Goal: Transaction & Acquisition: Purchase product/service

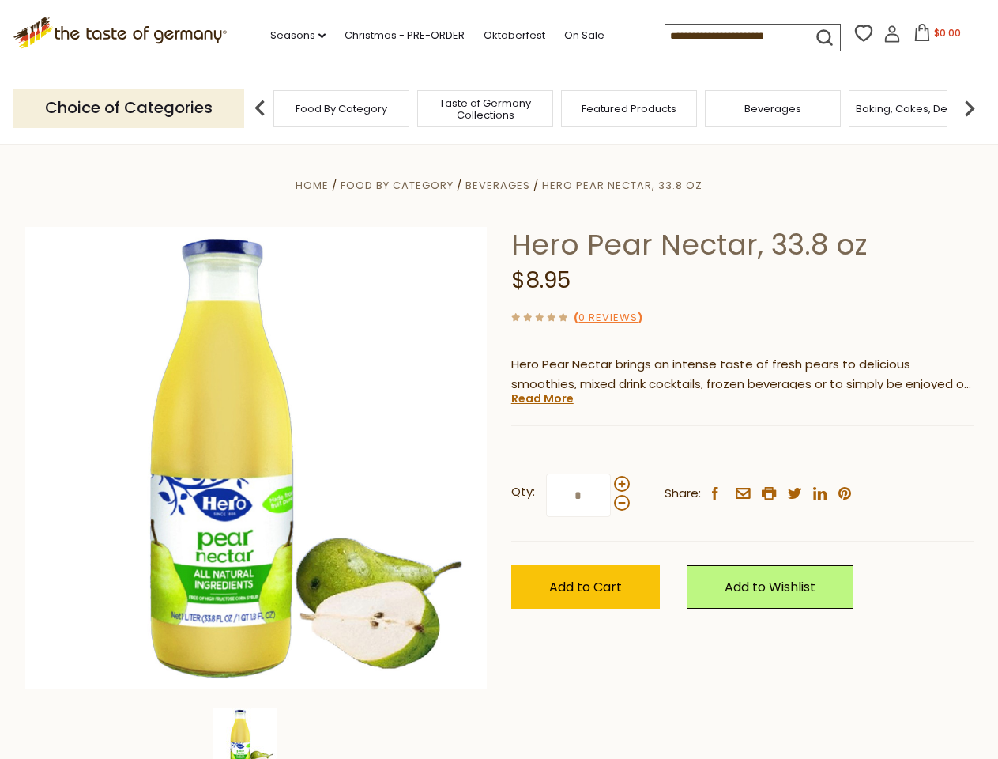
click at [499, 379] on div "Home Food By Category [GEOGRAPHIC_DATA] Hero Pear Nectar, 33.8 oz Hero Pear Nec…" at bounding box center [499, 479] width 972 height 608
click at [292, 36] on link "Seasons dropdown_arrow" at bounding box center [297, 35] width 55 height 17
click at [733, 36] on input at bounding box center [732, 35] width 134 height 22
click at [934, 37] on span "$0.00" at bounding box center [947, 32] width 27 height 13
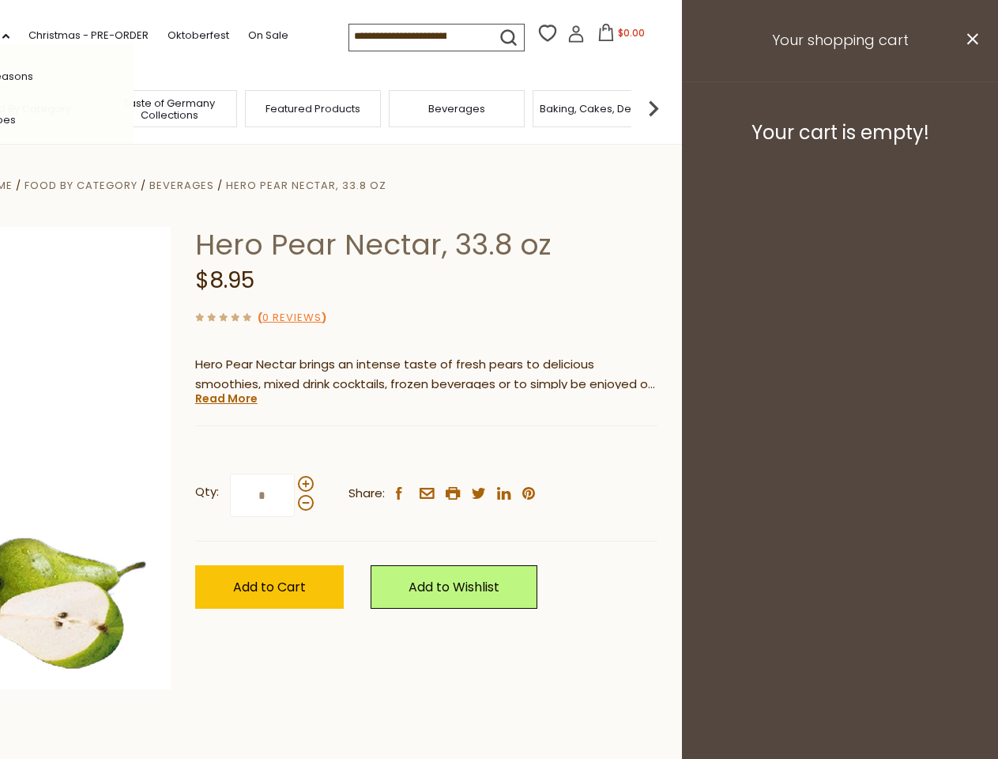
click at [134, 107] on div "All Seasons Recipes Game Day [DATE] [DATE] [DATE][PERSON_NAME] [DATE] Springfes…" at bounding box center [43, 379] width 179 height 670
click at [669, 107] on img at bounding box center [654, 108] width 32 height 32
click at [499, 451] on div "Qty: * Share: facebook email printer twitter linkedin pinterest" at bounding box center [426, 496] width 462 height 92
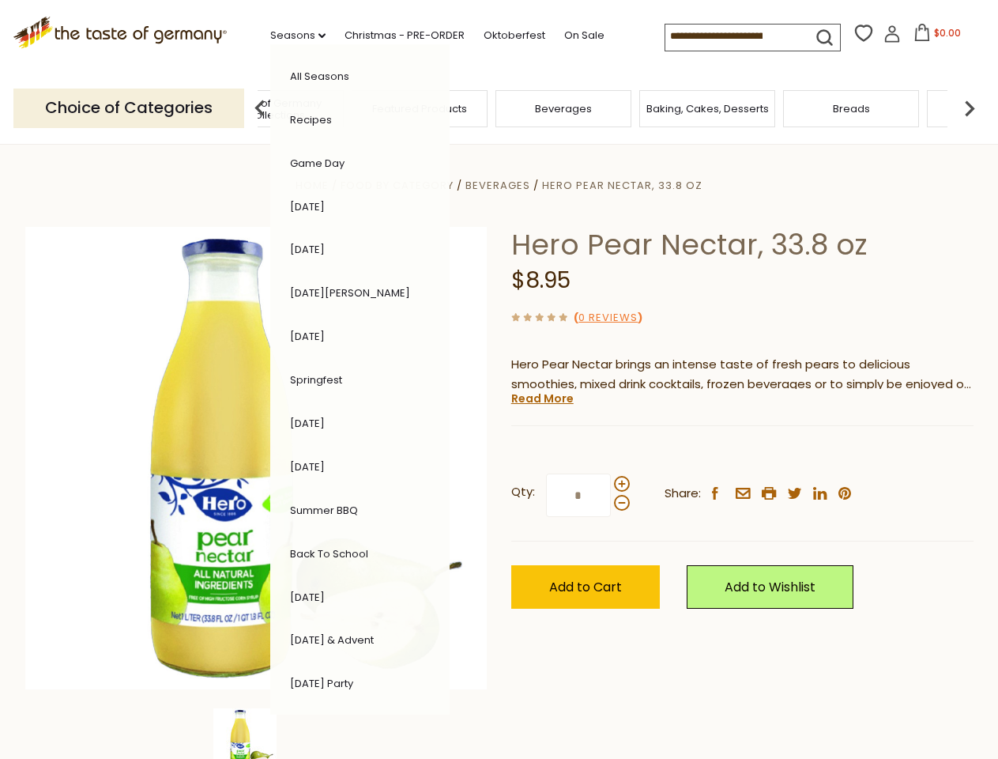
click at [256, 733] on img at bounding box center [244, 739] width 63 height 63
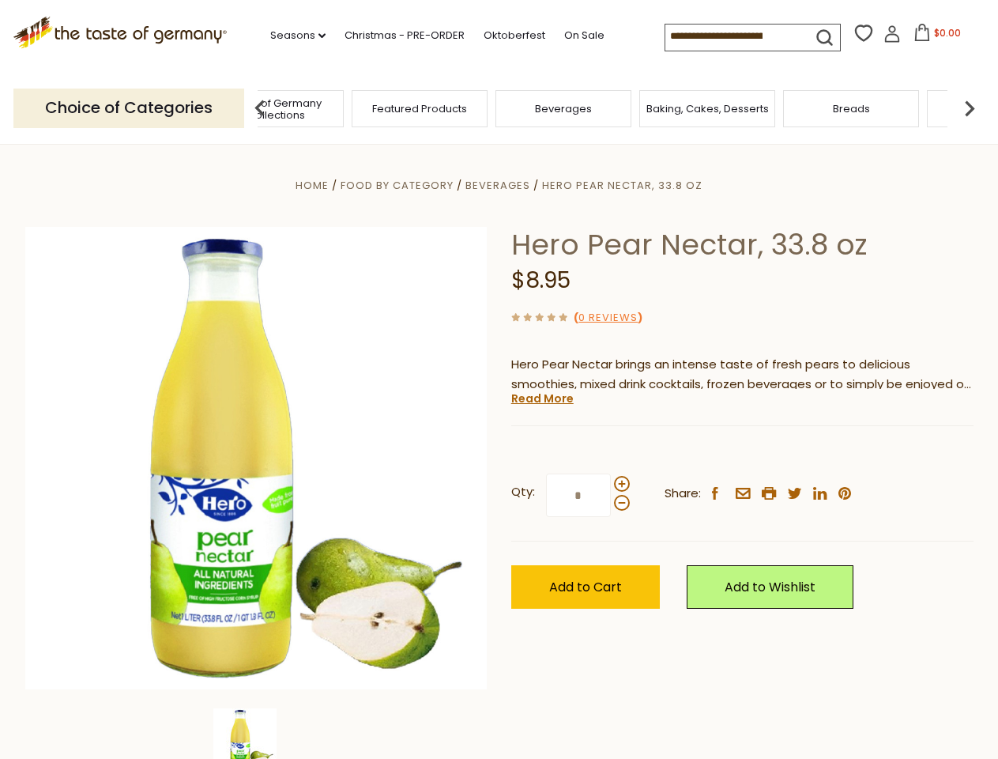
click at [256, 733] on img at bounding box center [244, 739] width 63 height 63
click at [541, 398] on link "Read More" at bounding box center [542, 398] width 62 height 16
